Goal: Entertainment & Leisure: Consume media (video, audio)

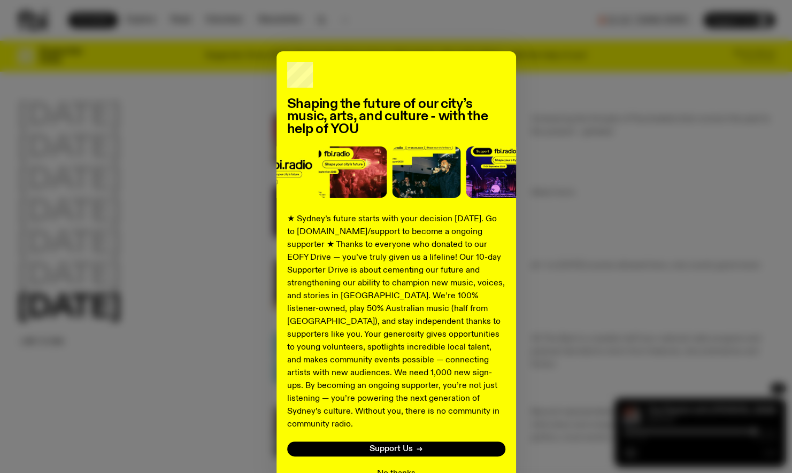
click at [385, 468] on button "No thanks" at bounding box center [396, 474] width 39 height 13
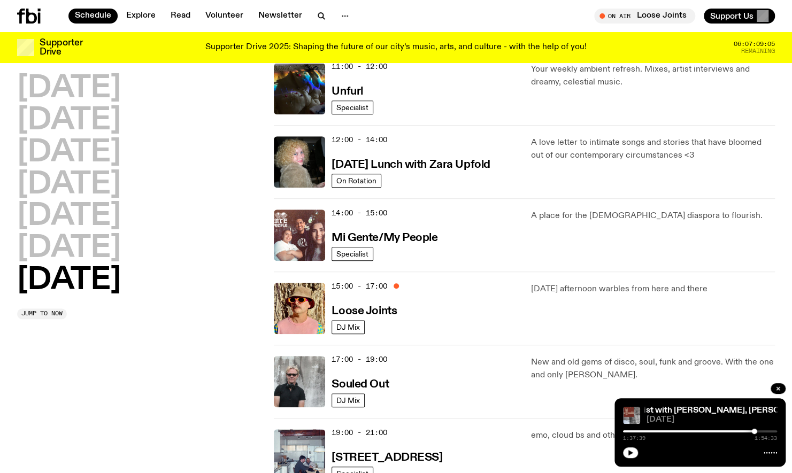
scroll to position [406, 0]
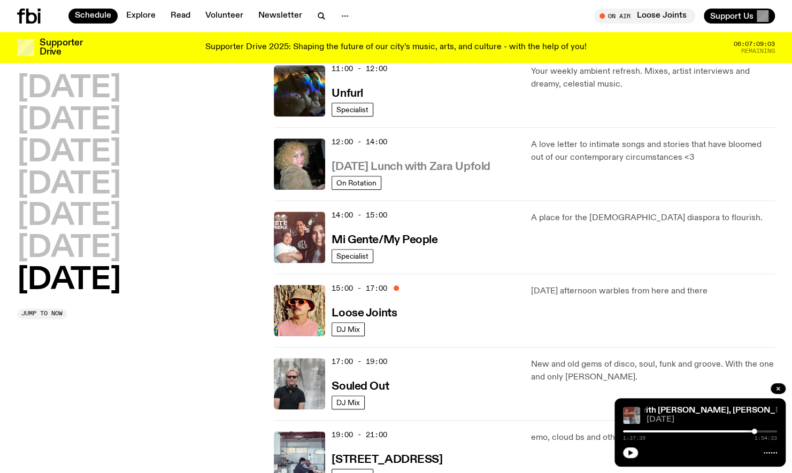
click at [394, 162] on h3 "[DATE] Lunch with Zara Upfold" at bounding box center [411, 167] width 158 height 11
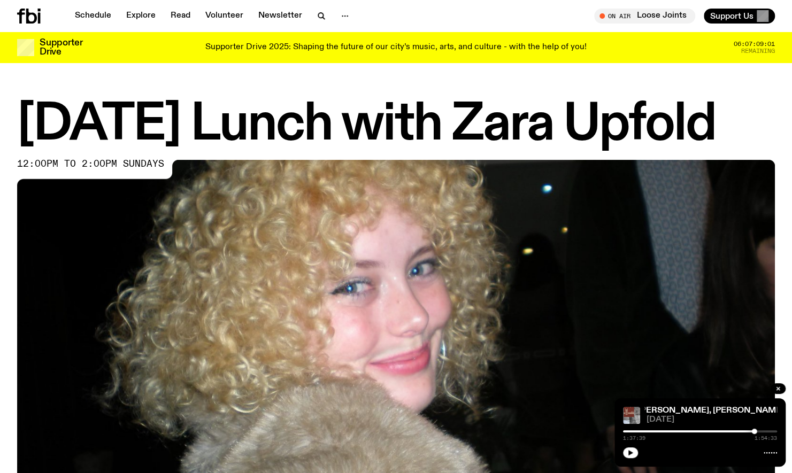
scroll to position [406, 0]
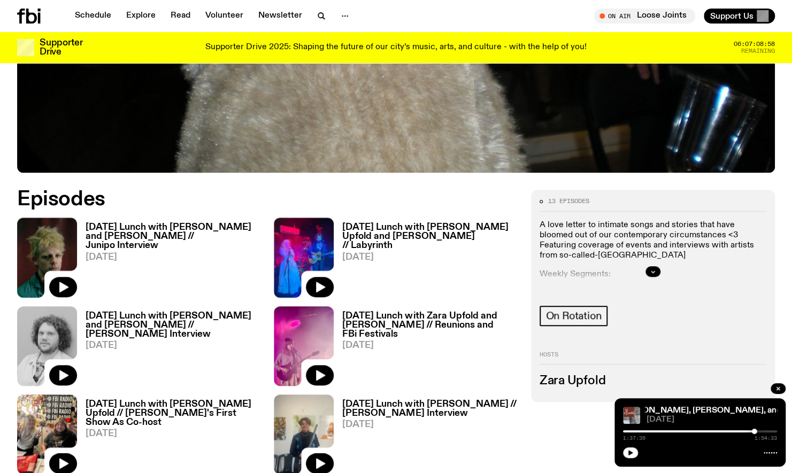
click at [174, 226] on h3 "[DATE] Lunch with [PERSON_NAME] and [PERSON_NAME] // Junipo Interview" at bounding box center [173, 236] width 175 height 27
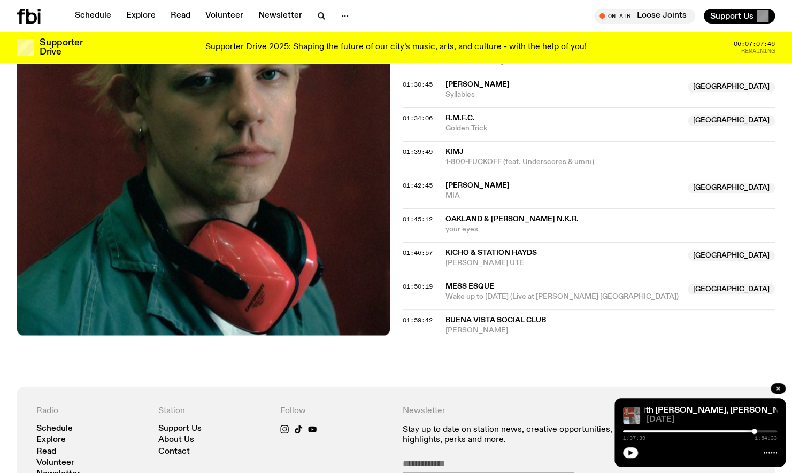
scroll to position [1280, 0]
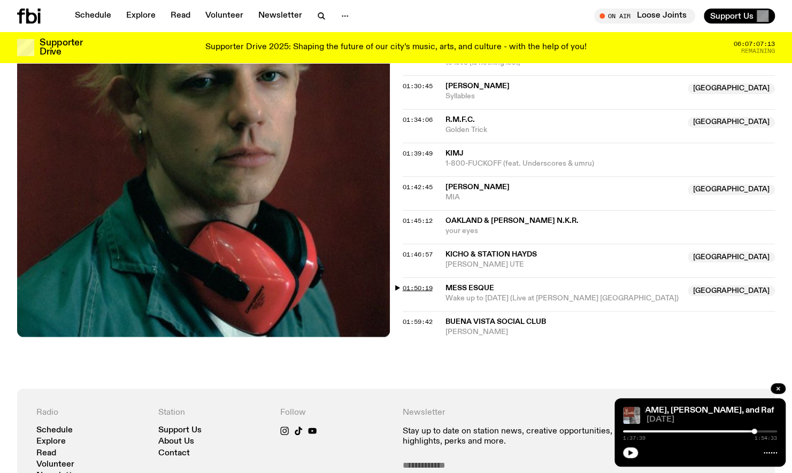
click at [425, 284] on span "01:50:19" at bounding box center [418, 288] width 30 height 9
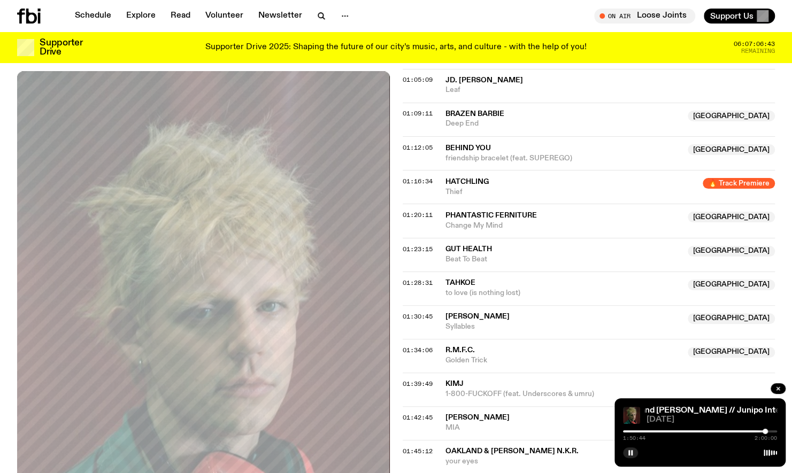
scroll to position [973, 0]
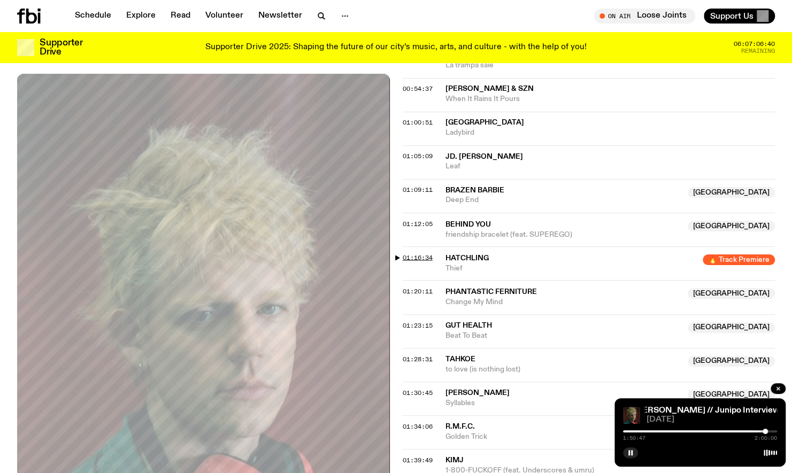
click at [406, 253] on span "01:16:34" at bounding box center [418, 257] width 30 height 9
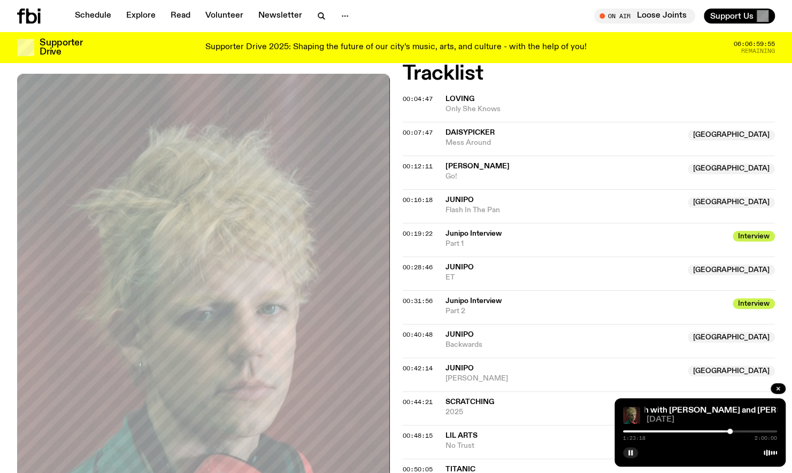
click at [638, 452] on div at bounding box center [700, 452] width 154 height 13
click at [631, 457] on button "button" at bounding box center [630, 453] width 15 height 11
